Goal: Transaction & Acquisition: Obtain resource

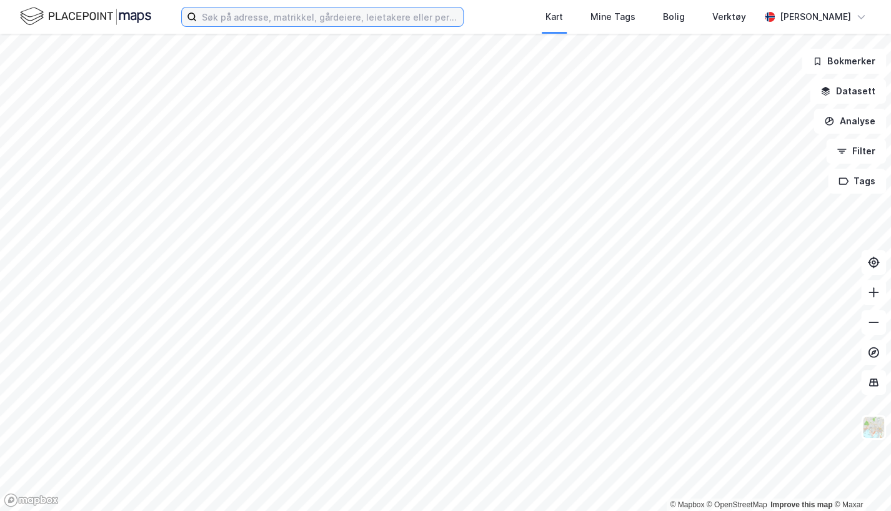
click at [401, 20] on input at bounding box center [330, 16] width 266 height 19
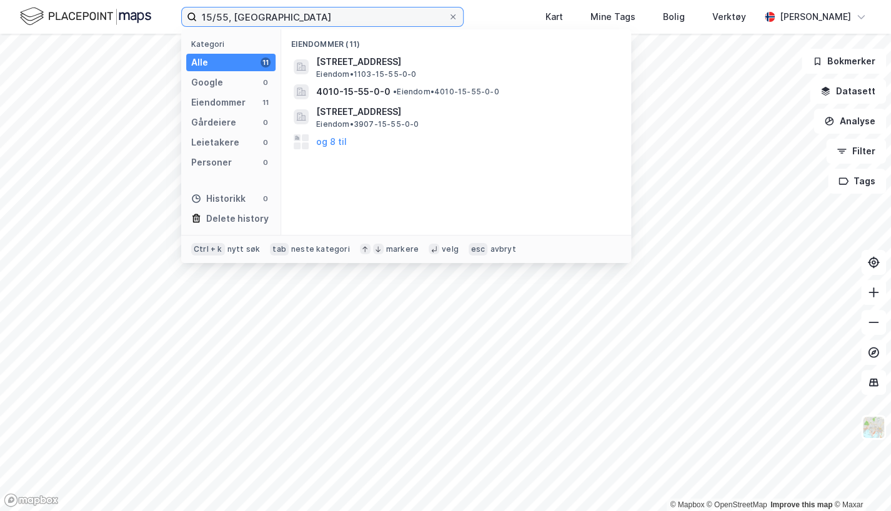
type input "15/55, [GEOGRAPHIC_DATA]"
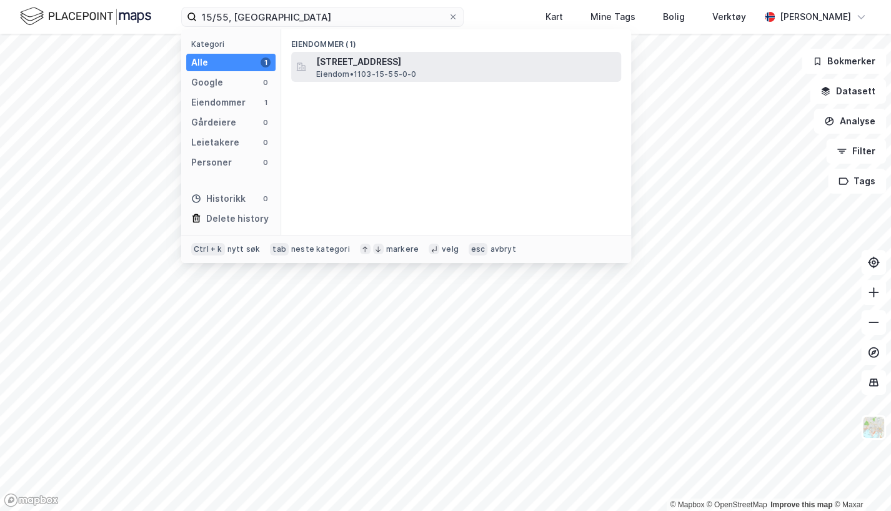
click at [376, 78] on span "Eiendom • 1103-15-55-0-0" at bounding box center [366, 74] width 100 height 10
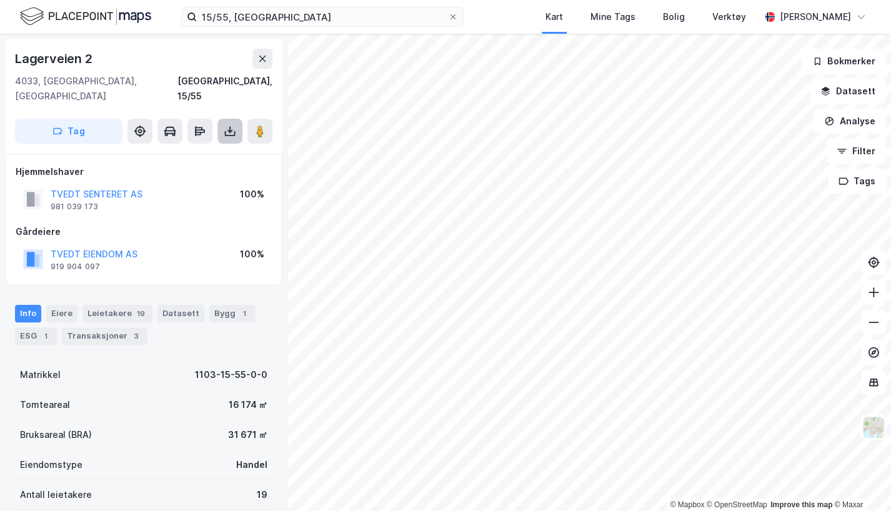
click at [232, 125] on icon at bounding box center [230, 131] width 12 height 12
click at [167, 151] on div "Last ned grunnbok" at bounding box center [168, 156] width 72 height 10
